Goal: Task Accomplishment & Management: Manage account settings

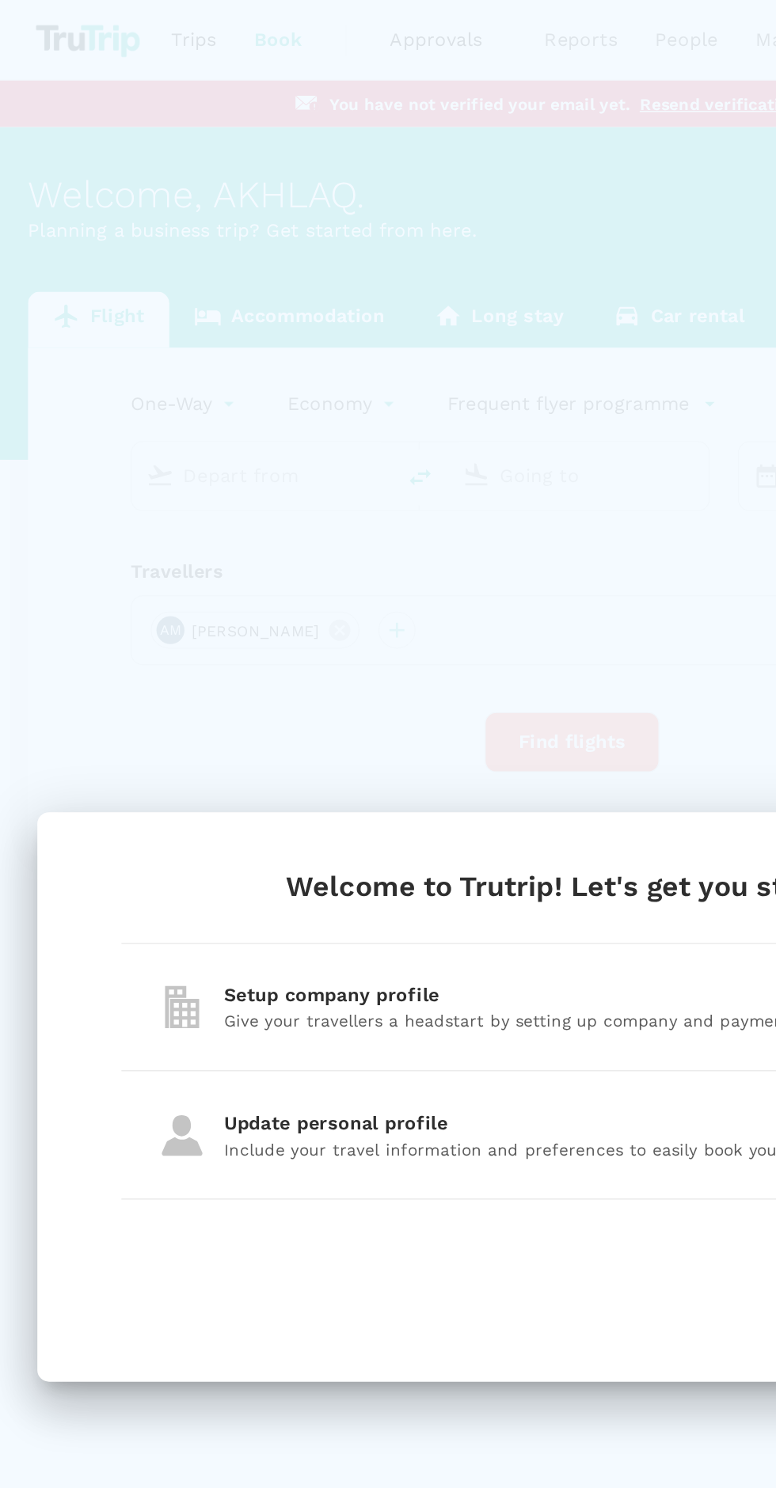
click at [329, 682] on div "Setup company profile" at bounding box center [397, 675] width 491 height 19
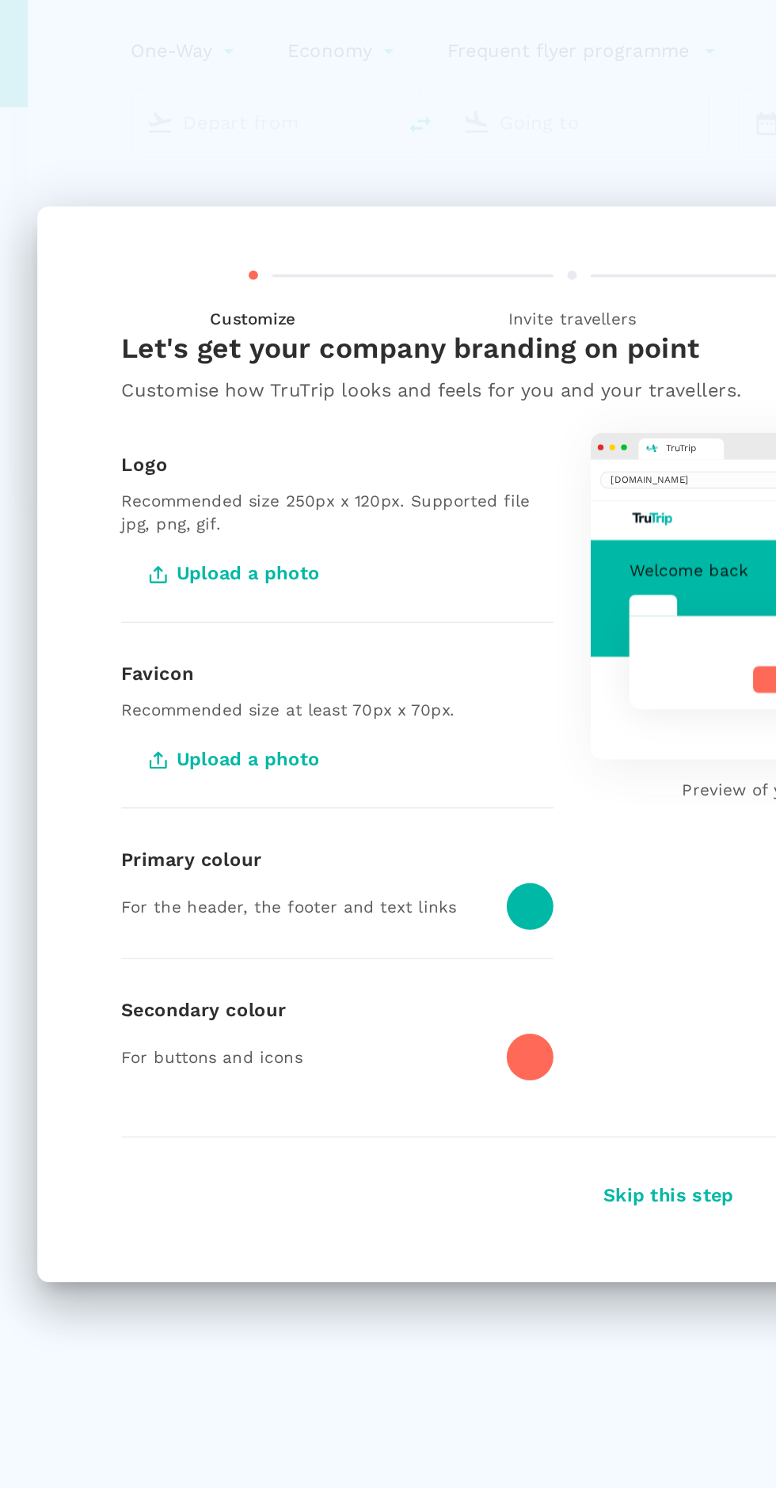
click at [192, 632] on span "Upload a photo" at bounding box center [160, 629] width 157 height 40
click at [0, 0] on input "Upload a photo" at bounding box center [0, 0] width 0 height 0
